Goal: Navigation & Orientation: Find specific page/section

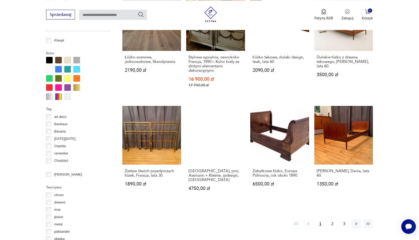
scroll to position [486, 0]
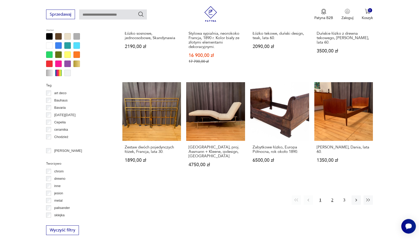
click at [333, 195] on button "2" at bounding box center [332, 199] width 9 height 9
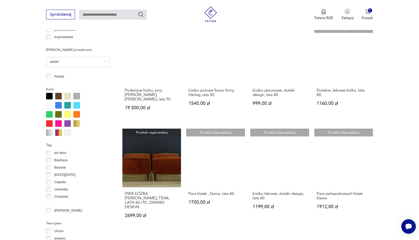
scroll to position [458, 0]
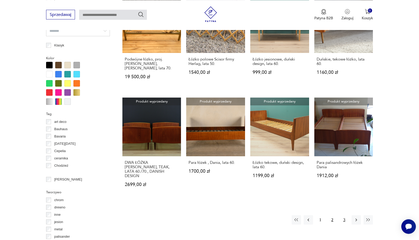
click at [345, 215] on button "3" at bounding box center [344, 219] width 9 height 9
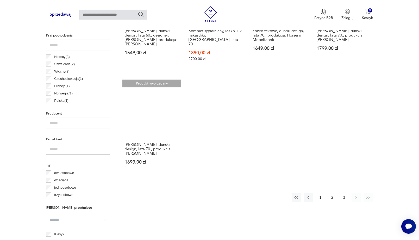
scroll to position [272, 0]
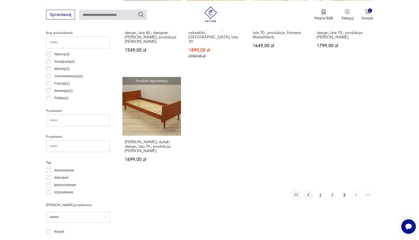
click at [319, 190] on button "1" at bounding box center [320, 194] width 9 height 9
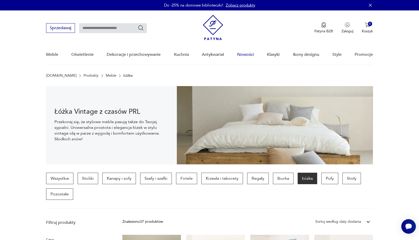
click at [244, 57] on link "Nowości" at bounding box center [245, 55] width 17 height 20
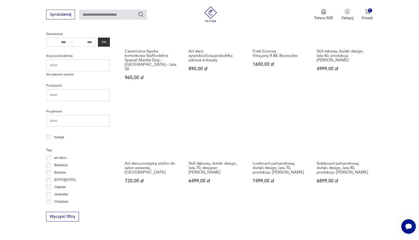
scroll to position [200, 0]
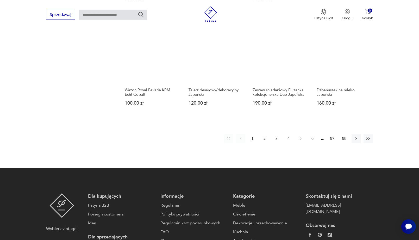
scroll to position [238, 0]
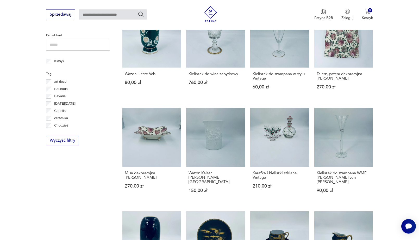
click at [216, 8] on img at bounding box center [211, 14] width 16 height 16
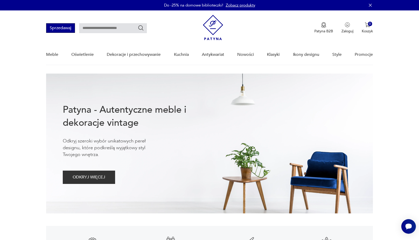
click at [54, 26] on button "Sprzedawaj" at bounding box center [60, 28] width 29 height 10
click at [323, 28] on button "Patyna B2B" at bounding box center [324, 27] width 19 height 11
